Goal: Check status

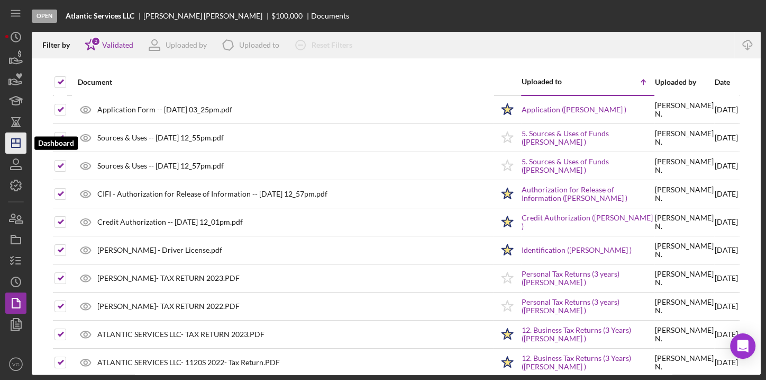
click at [13, 141] on icon "Icon/Dashboard" at bounding box center [16, 143] width 26 height 26
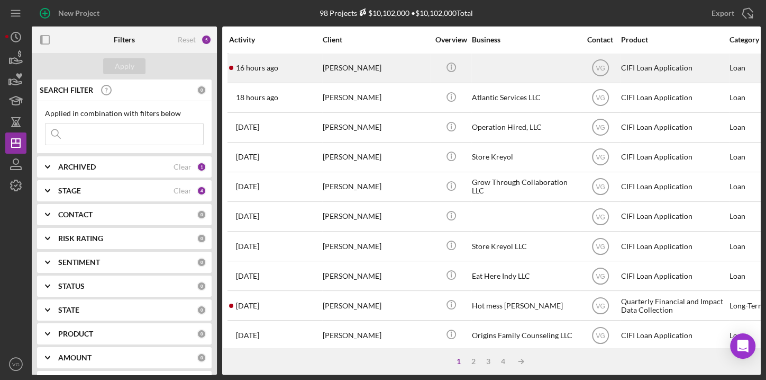
click at [331, 70] on div "[PERSON_NAME]" at bounding box center [376, 68] width 106 height 28
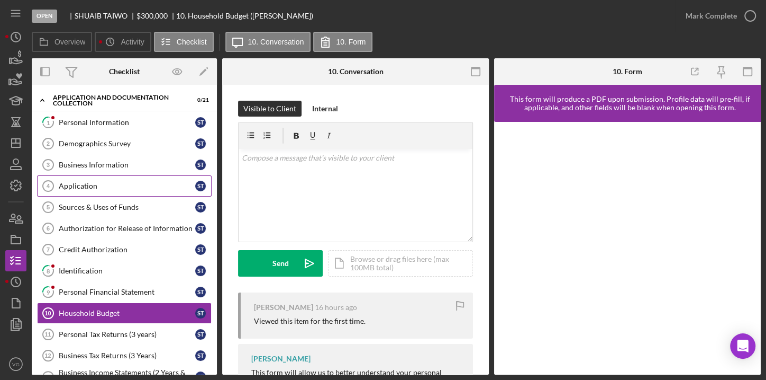
click at [83, 182] on div "Application" at bounding box center [127, 186] width 137 height 8
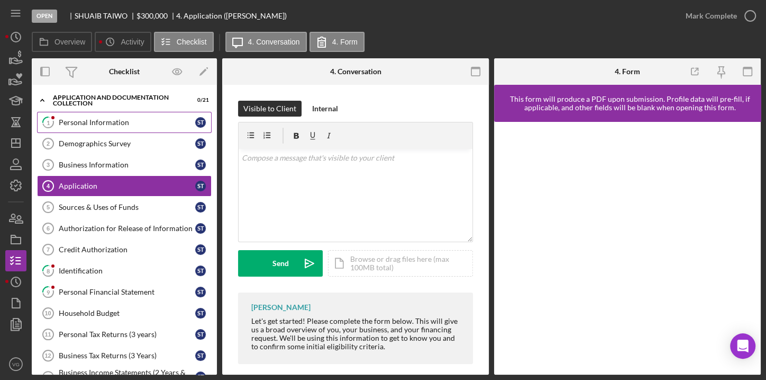
click at [100, 123] on div "Personal Information" at bounding box center [127, 122] width 137 height 8
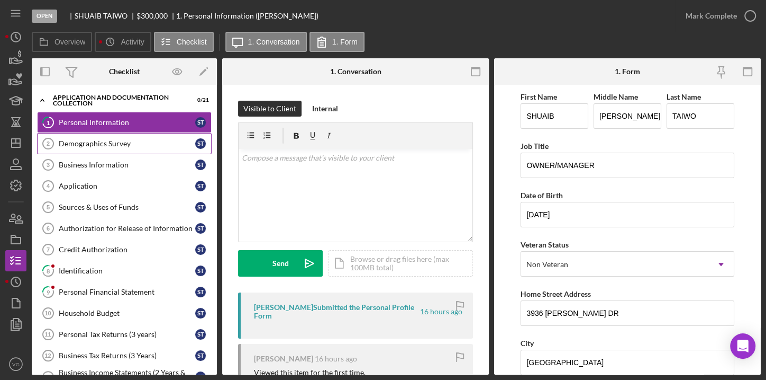
click at [97, 148] on link "Demographics Survey 2 Demographics Survey S T" at bounding box center [124, 143] width 175 height 21
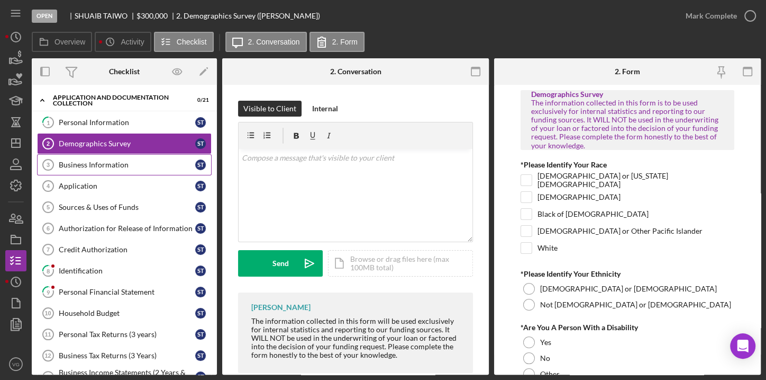
click at [98, 167] on div "Business Information" at bounding box center [127, 164] width 137 height 8
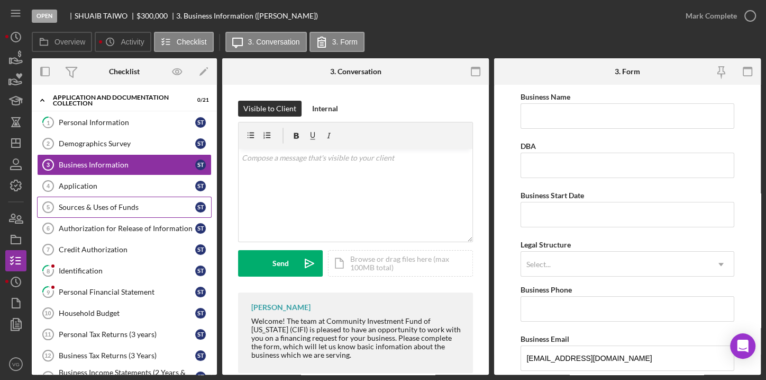
click at [100, 209] on div "Sources & Uses of Funds" at bounding box center [127, 207] width 137 height 8
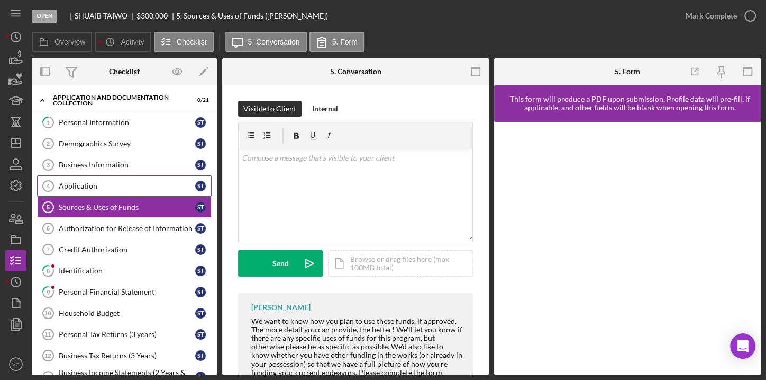
click at [98, 188] on div "Application" at bounding box center [127, 186] width 137 height 8
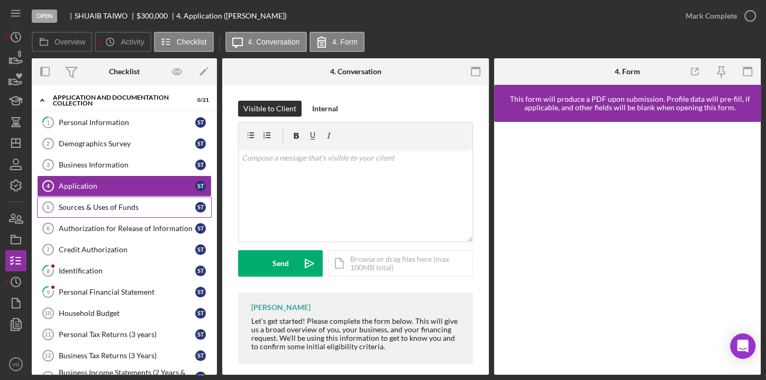
click at [101, 209] on div "Sources & Uses of Funds" at bounding box center [127, 207] width 137 height 8
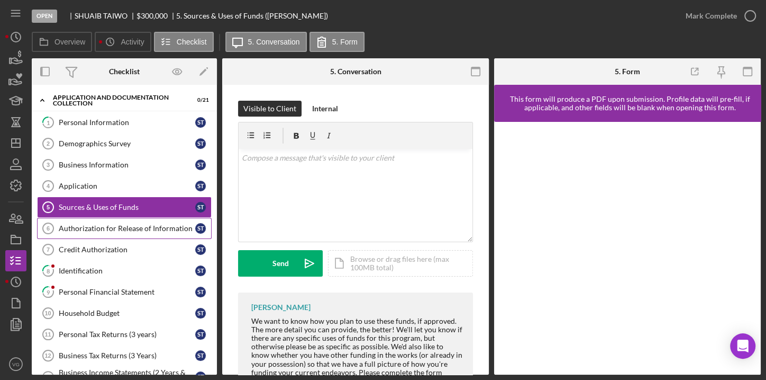
click at [103, 227] on div "Authorization for Release of Information" at bounding box center [127, 228] width 137 height 8
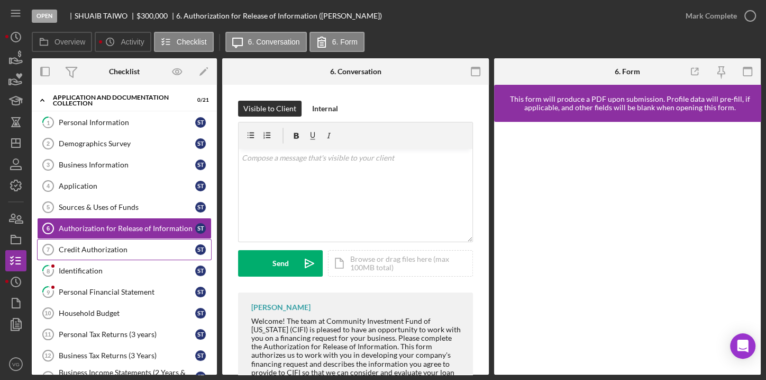
click at [105, 248] on div "Credit Authorization" at bounding box center [127, 249] width 137 height 8
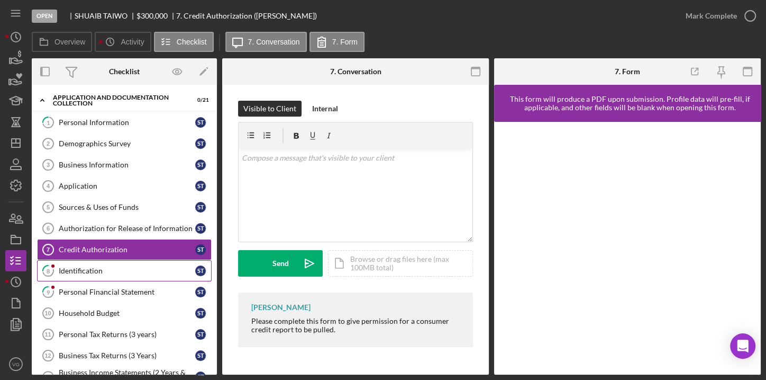
click at [100, 272] on div "Identification" at bounding box center [127, 270] width 137 height 8
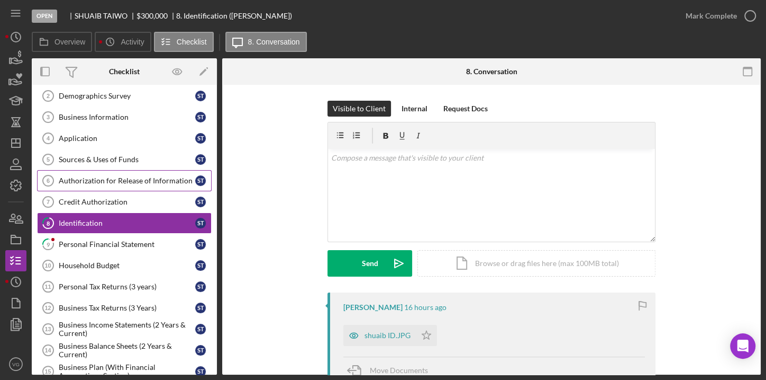
scroll to position [96, 0]
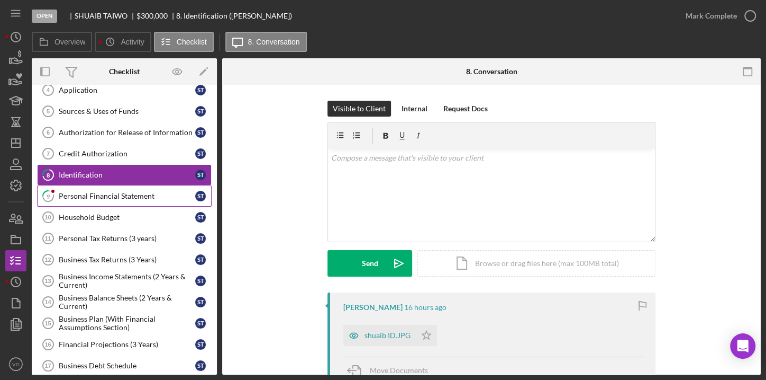
click at [108, 194] on div "Personal Financial Statement" at bounding box center [127, 196] width 137 height 8
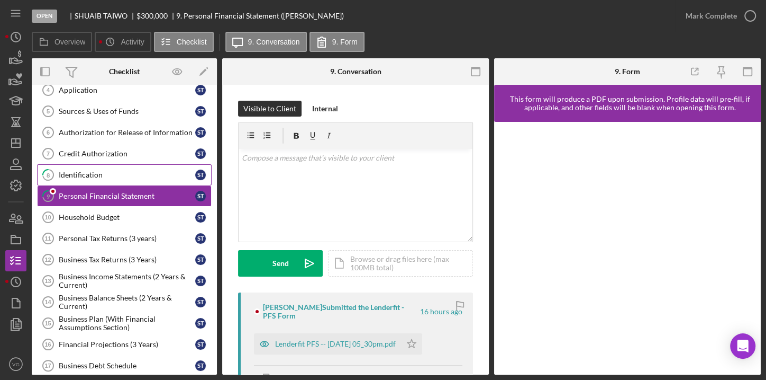
click at [106, 170] on div "Identification" at bounding box center [127, 174] width 137 height 8
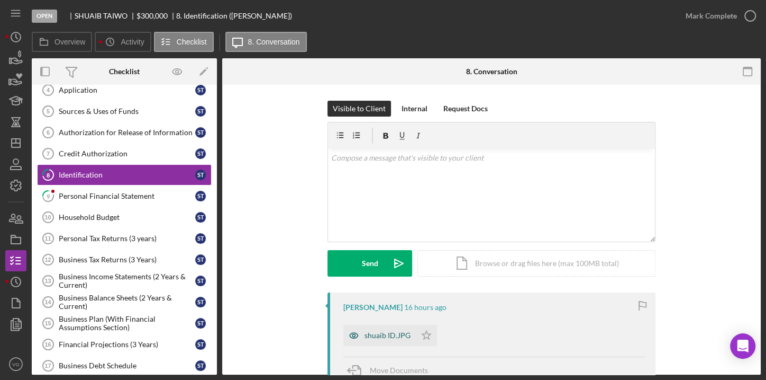
click at [366, 335] on div "shuaib ID.JPG" at bounding box center [388, 335] width 46 height 8
